Goal: Task Accomplishment & Management: Manage account settings

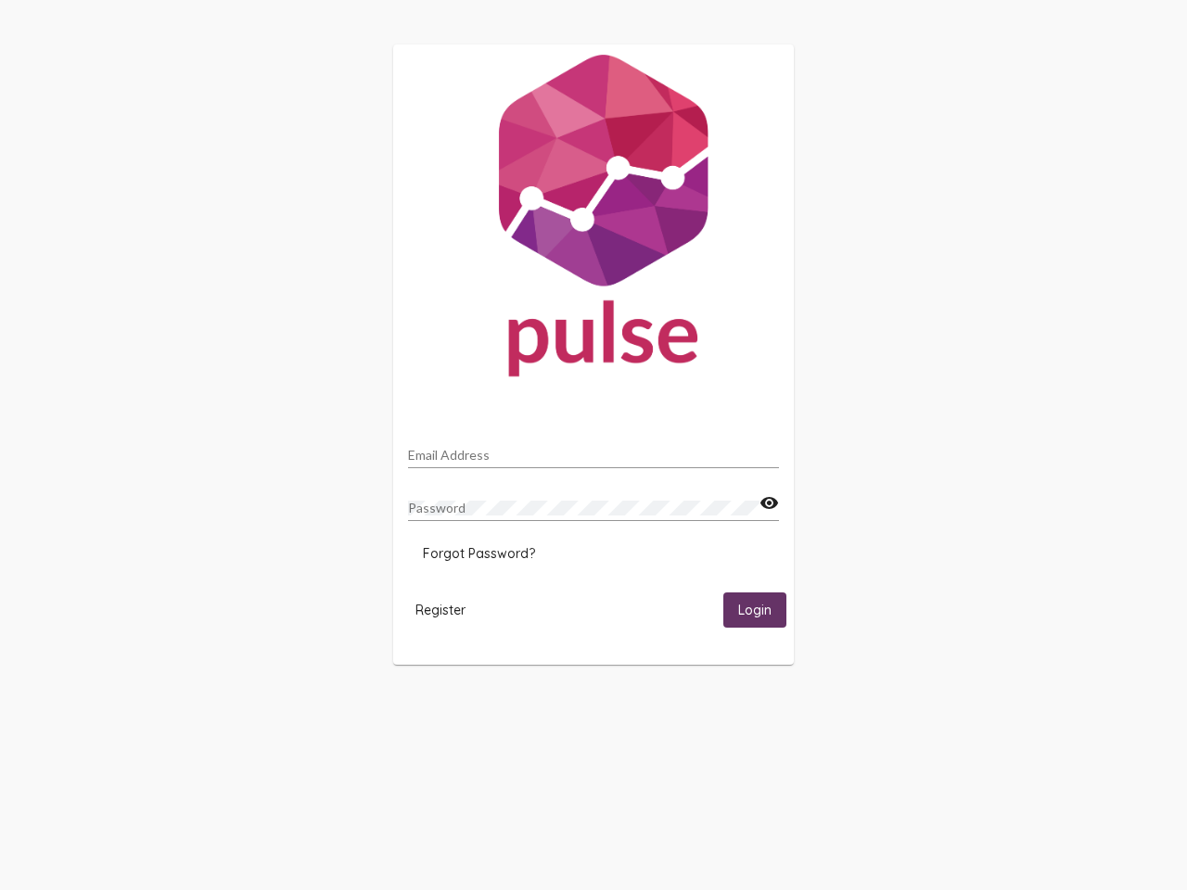
click at [593, 450] on input "Email Address" at bounding box center [593, 455] width 371 height 15
click at [769, 504] on mat-icon "visibility" at bounding box center [768, 503] width 19 height 22
click at [478, 554] on span "Forgot Password?" at bounding box center [479, 553] width 112 height 17
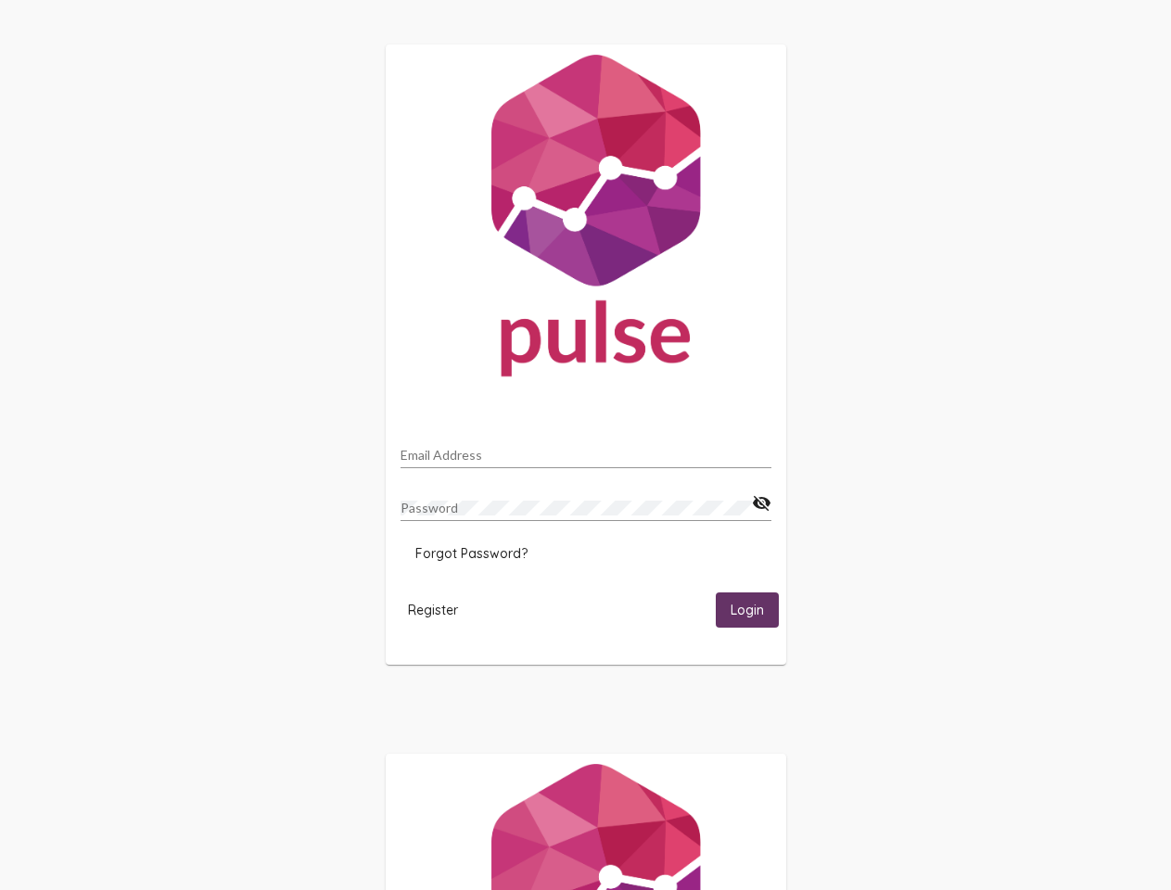
click at [440, 609] on span "Register" at bounding box center [433, 610] width 50 height 17
click at [755, 609] on span "Login" at bounding box center [747, 611] width 33 height 17
